Goal: Information Seeking & Learning: Stay updated

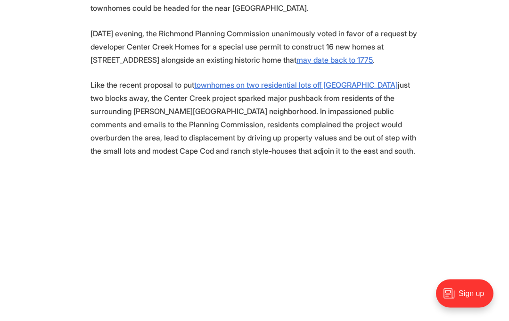
scroll to position [490, 0]
click at [373, 58] on u "may date back to 1775" at bounding box center [335, 59] width 76 height 9
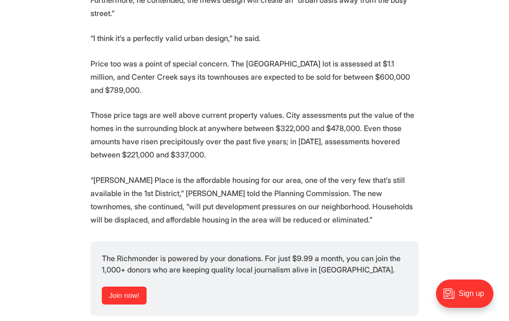
scroll to position [0, 0]
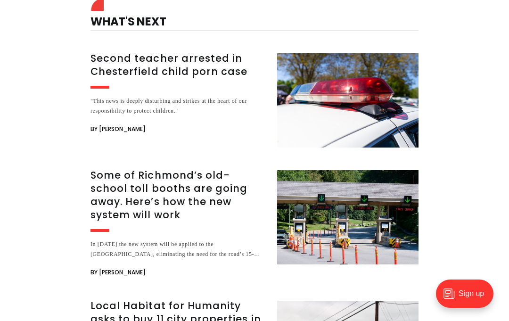
scroll to position [3115, 0]
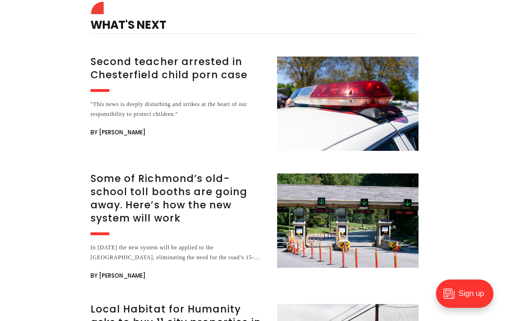
click at [109, 82] on h3 "Second teacher arrested in Chesterfield child porn case" at bounding box center [178, 68] width 175 height 26
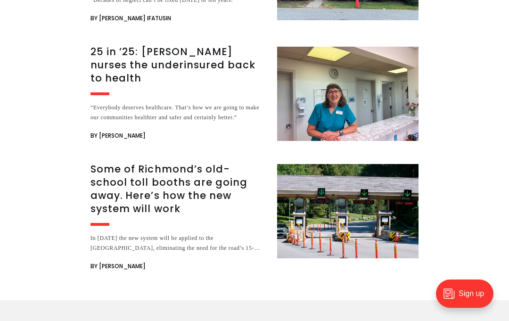
scroll to position [1105, 0]
